Goal: Information Seeking & Learning: Learn about a topic

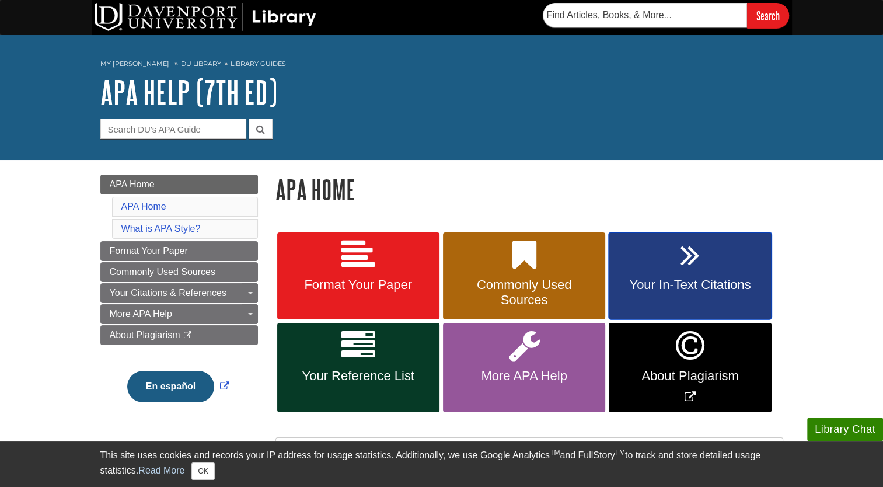
click at [714, 272] on link "Your In-Text Citations" at bounding box center [690, 276] width 162 height 88
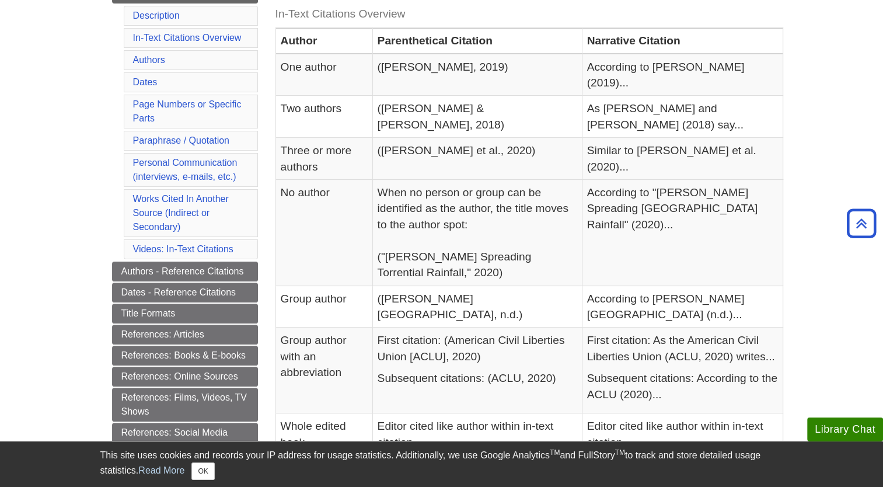
scroll to position [265, 0]
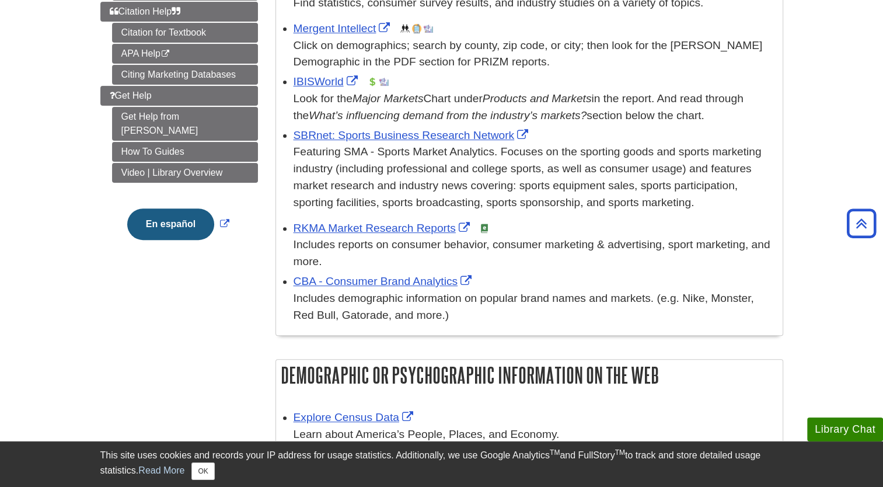
scroll to position [368, 0]
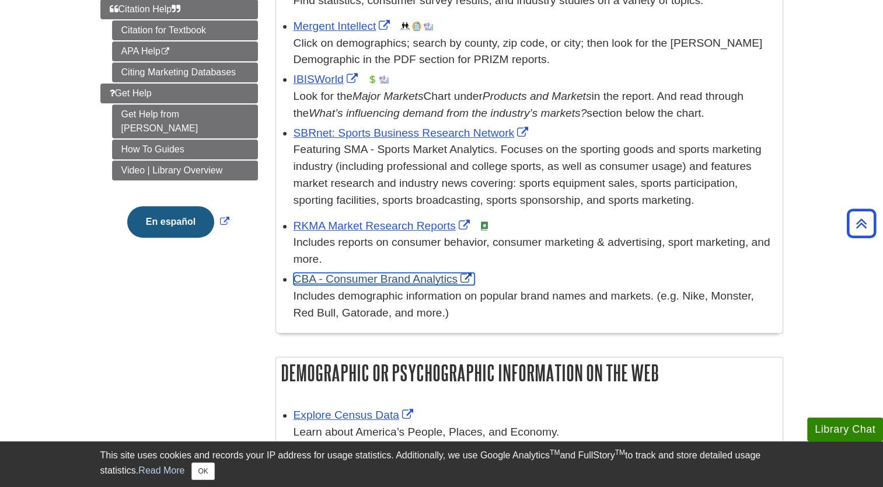
click at [354, 281] on link "CBA - Consumer Brand Analytics" at bounding box center [383, 278] width 181 height 12
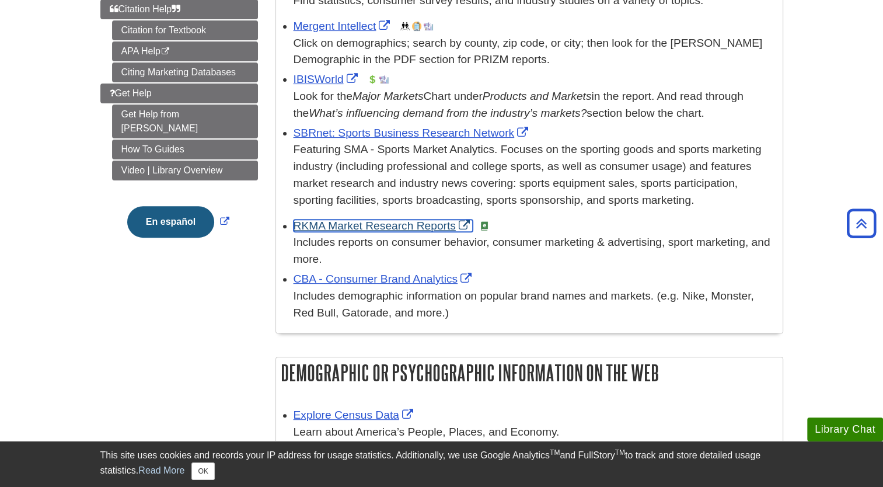
click at [411, 229] on link "RKMA Market Research Reports" at bounding box center [382, 225] width 179 height 12
click at [356, 225] on link "RKMA Market Research Reports" at bounding box center [382, 225] width 179 height 12
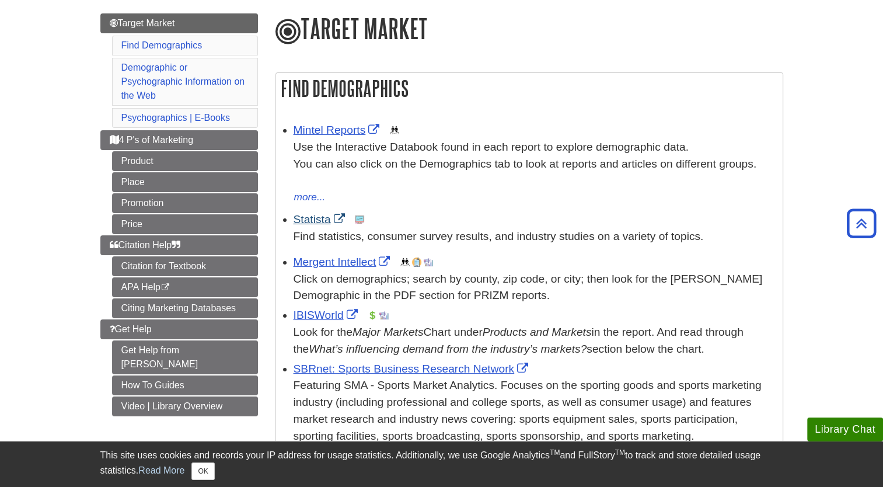
scroll to position [132, 0]
click at [334, 128] on link "Mintel Reports" at bounding box center [337, 129] width 89 height 12
